Goal: Check status: Check status

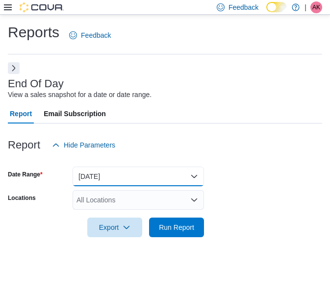
click at [115, 173] on button "[DATE]" at bounding box center [138, 177] width 131 height 20
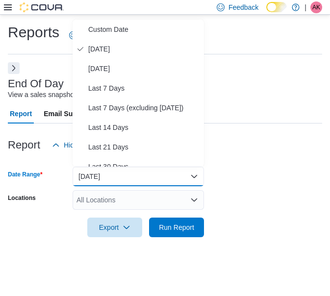
click at [289, 55] on div "Reports Feedback End Of Day View a sales snapshot for a date or date range. Rep…" at bounding box center [165, 136] width 315 height 227
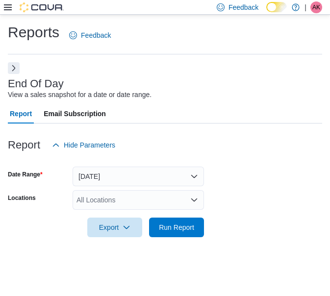
click at [6, 66] on div "Reports Feedback End Of Day View a sales snapshot for a date or date range. Rep…" at bounding box center [165, 136] width 330 height 242
click at [12, 69] on button "Next" at bounding box center [14, 68] width 12 height 12
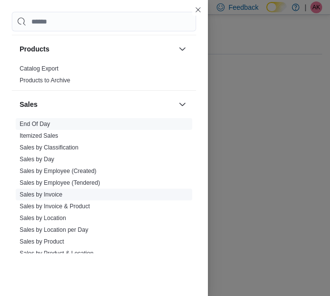
scroll to position [540, 0]
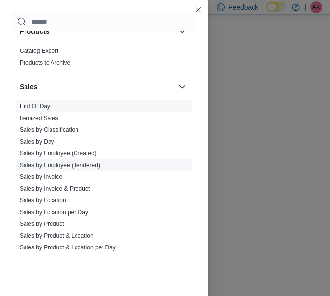
click at [92, 166] on link "Sales by Employee (Tendered)" at bounding box center [60, 165] width 80 height 7
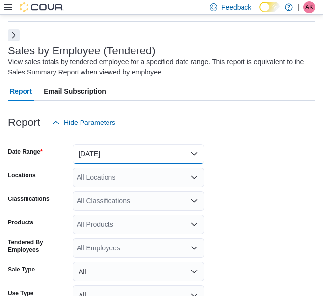
click at [146, 152] on button "[DATE]" at bounding box center [138, 154] width 131 height 20
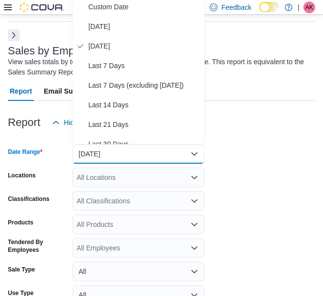
scroll to position [30, 0]
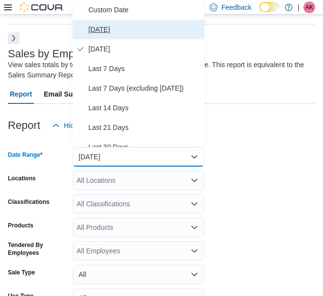
click at [111, 30] on span "[DATE]" at bounding box center [144, 30] width 112 height 12
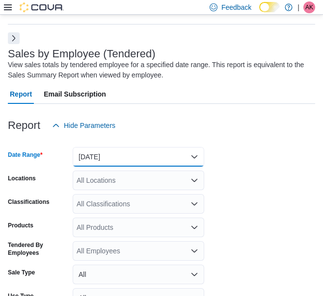
scroll to position [112, 0]
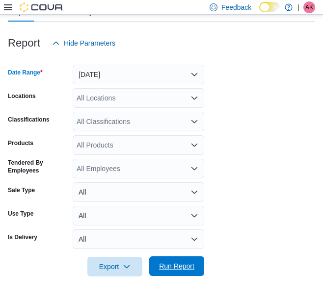
click at [190, 260] on span "Run Report" at bounding box center [176, 267] width 43 height 20
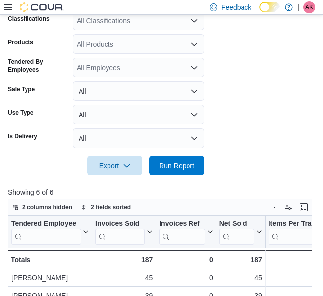
scroll to position [358, 0]
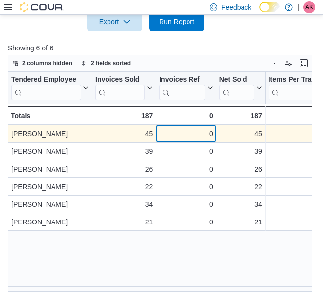
click at [161, 140] on div "0 - Invoices Ref, column 3, row 1" at bounding box center [186, 134] width 60 height 18
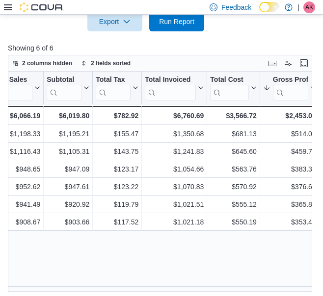
scroll to position [0, 660]
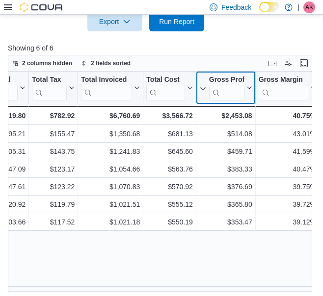
click at [250, 84] on button "Gross Profit" at bounding box center [225, 88] width 53 height 25
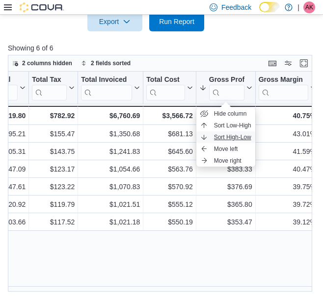
click at [240, 134] on span "Sort High-Low" at bounding box center [232, 137] width 37 height 8
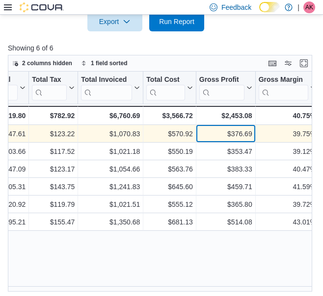
click at [246, 131] on div "$376.69" at bounding box center [225, 134] width 53 height 12
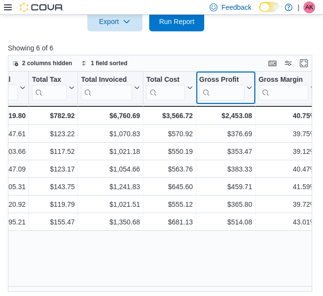
click at [249, 87] on icon at bounding box center [248, 88] width 8 height 6
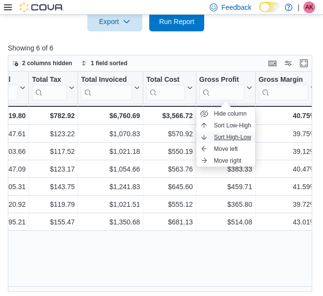
click at [241, 138] on span "Sort High-Low" at bounding box center [232, 137] width 37 height 8
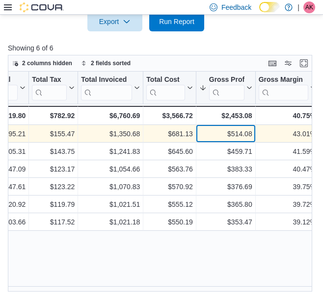
click at [247, 139] on div "$514.08" at bounding box center [225, 134] width 53 height 12
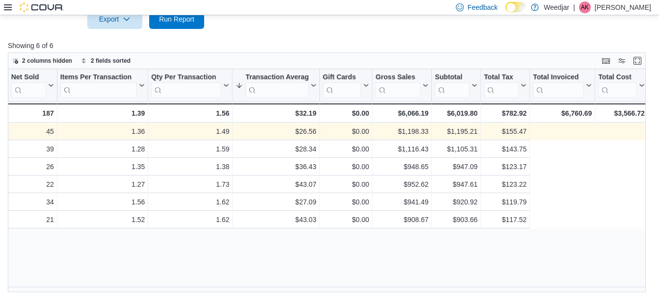
scroll to position [0, 0]
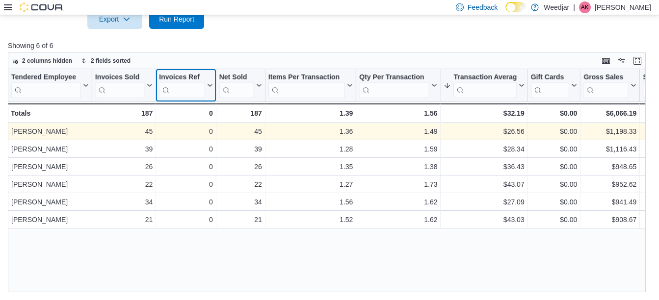
drag, startPoint x: 180, startPoint y: 75, endPoint x: 172, endPoint y: 73, distance: 7.8
click at [172, 73] on div "Invoices Ref" at bounding box center [182, 77] width 46 height 9
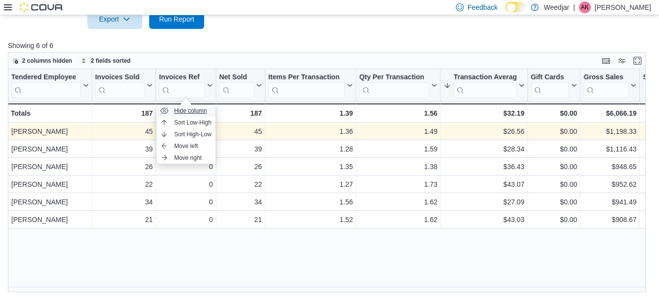
click at [186, 108] on span "Hide column" at bounding box center [190, 111] width 33 height 8
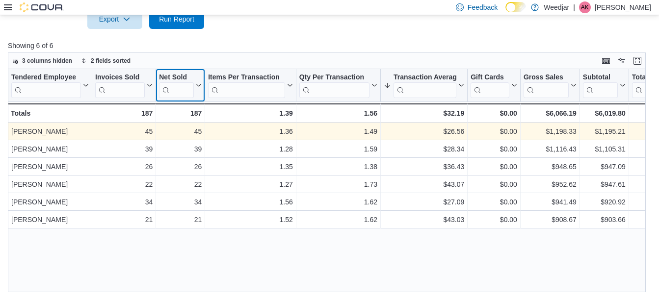
click at [186, 77] on div "Net Sold" at bounding box center [176, 77] width 35 height 9
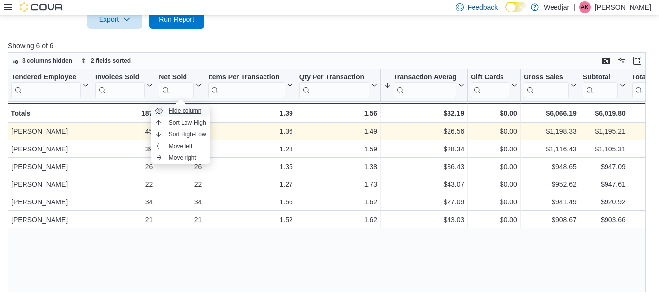
click at [192, 105] on button "Hide column" at bounding box center [180, 111] width 59 height 12
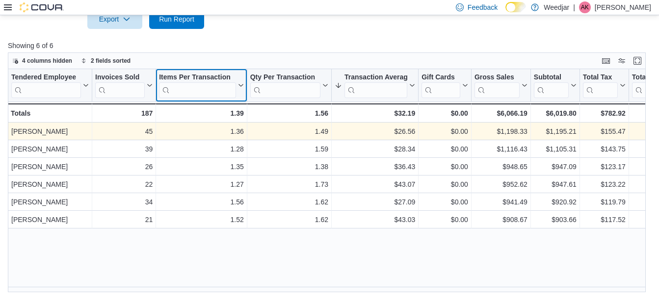
click at [224, 76] on div "Items Per Transaction" at bounding box center [197, 77] width 77 height 9
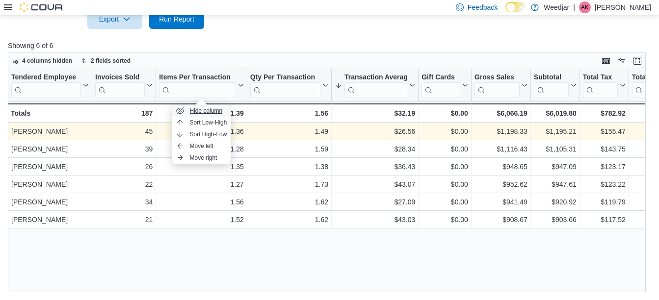
click at [219, 110] on span "Hide column" at bounding box center [206, 111] width 33 height 8
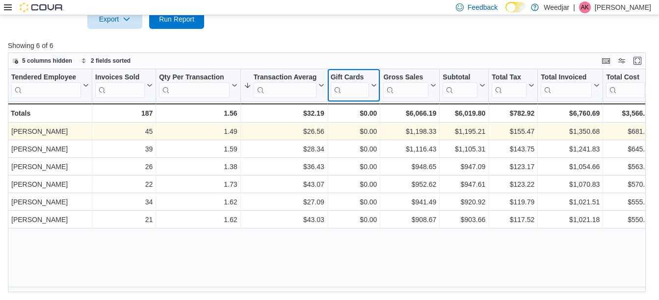
click at [373, 78] on button "Gift Cards" at bounding box center [354, 85] width 47 height 25
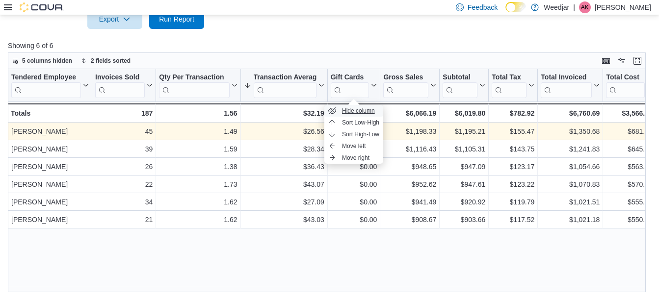
click at [361, 114] on span "Hide column" at bounding box center [358, 111] width 33 height 8
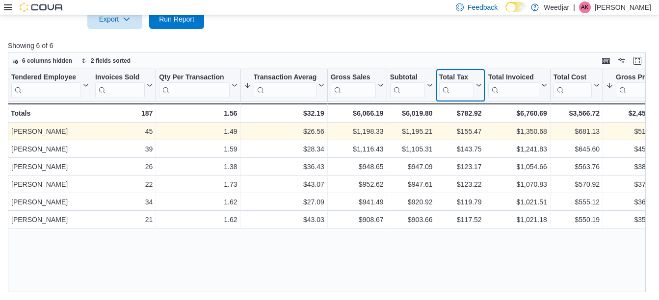
click at [463, 76] on div "Total Tax" at bounding box center [456, 77] width 35 height 9
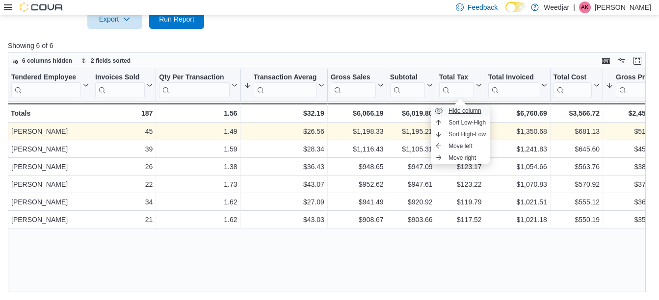
click at [460, 112] on span "Hide column" at bounding box center [464, 111] width 33 height 8
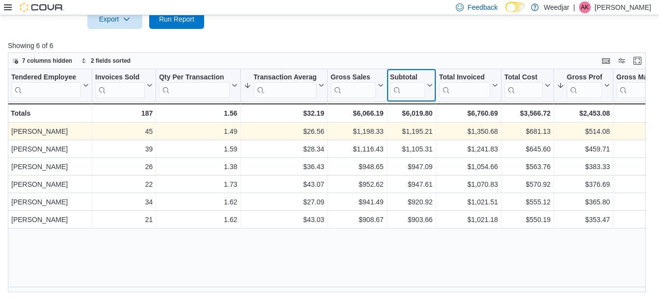
click at [414, 76] on div "Subtotal" at bounding box center [407, 77] width 35 height 9
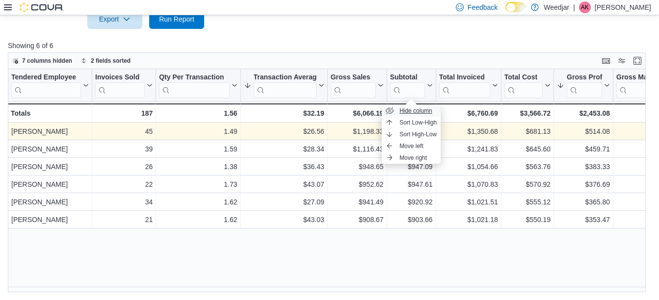
click at [421, 110] on span "Hide column" at bounding box center [415, 111] width 33 height 8
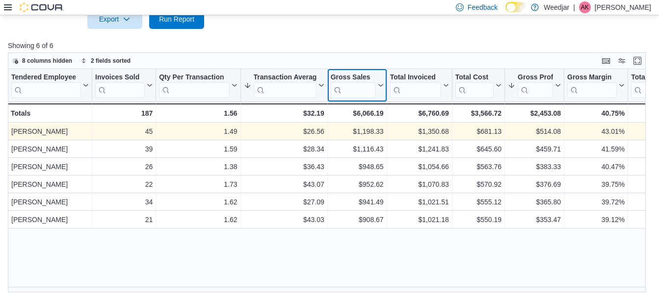
click at [355, 78] on div "Gross Sales" at bounding box center [353, 77] width 45 height 9
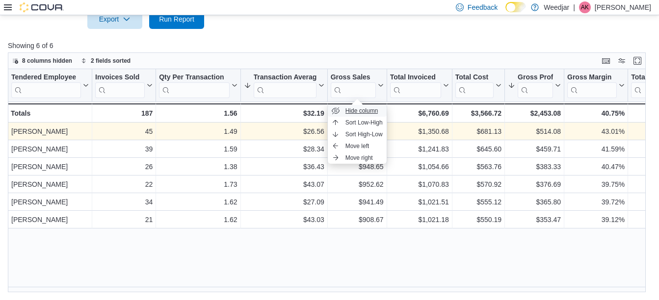
click at [374, 108] on span "Hide column" at bounding box center [361, 111] width 33 height 8
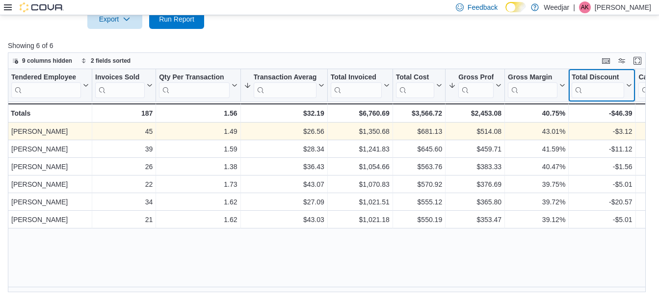
click at [621, 72] on div "Total Discount Click to view column header actions" at bounding box center [602, 85] width 67 height 33
click at [551, 252] on div "Tendered Employee Click to view column header actions Invoices Sold Click to vi…" at bounding box center [330, 181] width 644 height 224
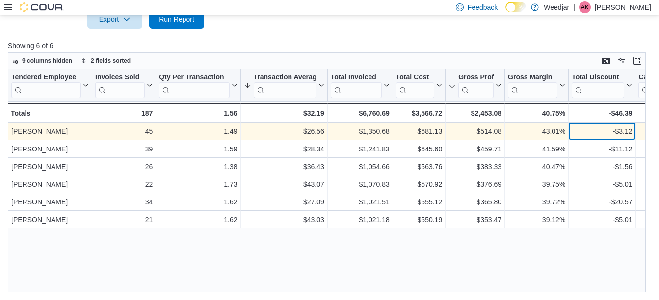
click at [609, 125] on div "-$3.12 - Total Discount, column 9, row 1" at bounding box center [602, 132] width 67 height 18
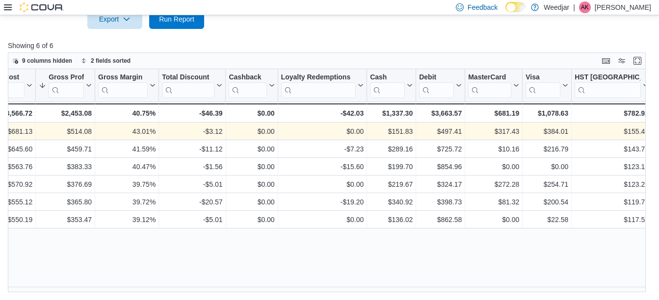
scroll to position [0, 459]
